Goal: Transaction & Acquisition: Book appointment/travel/reservation

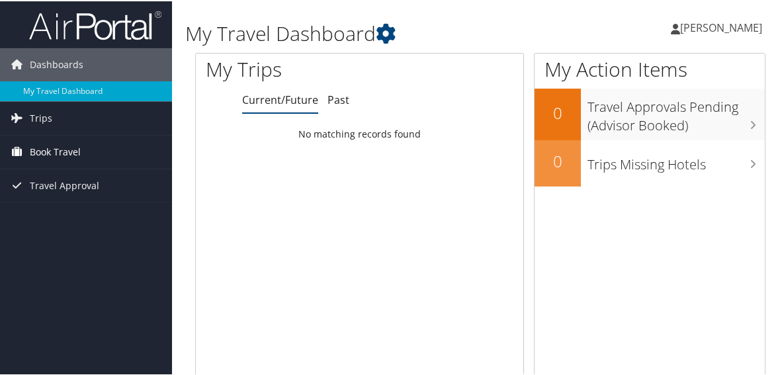
click at [26, 148] on link "Book Travel" at bounding box center [86, 150] width 172 height 33
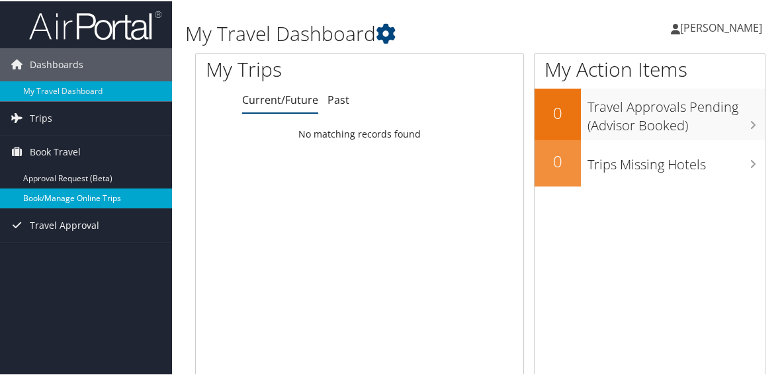
click at [41, 193] on link "Book/Manage Online Trips" at bounding box center [86, 197] width 172 height 20
